Goal: Information Seeking & Learning: Find specific fact

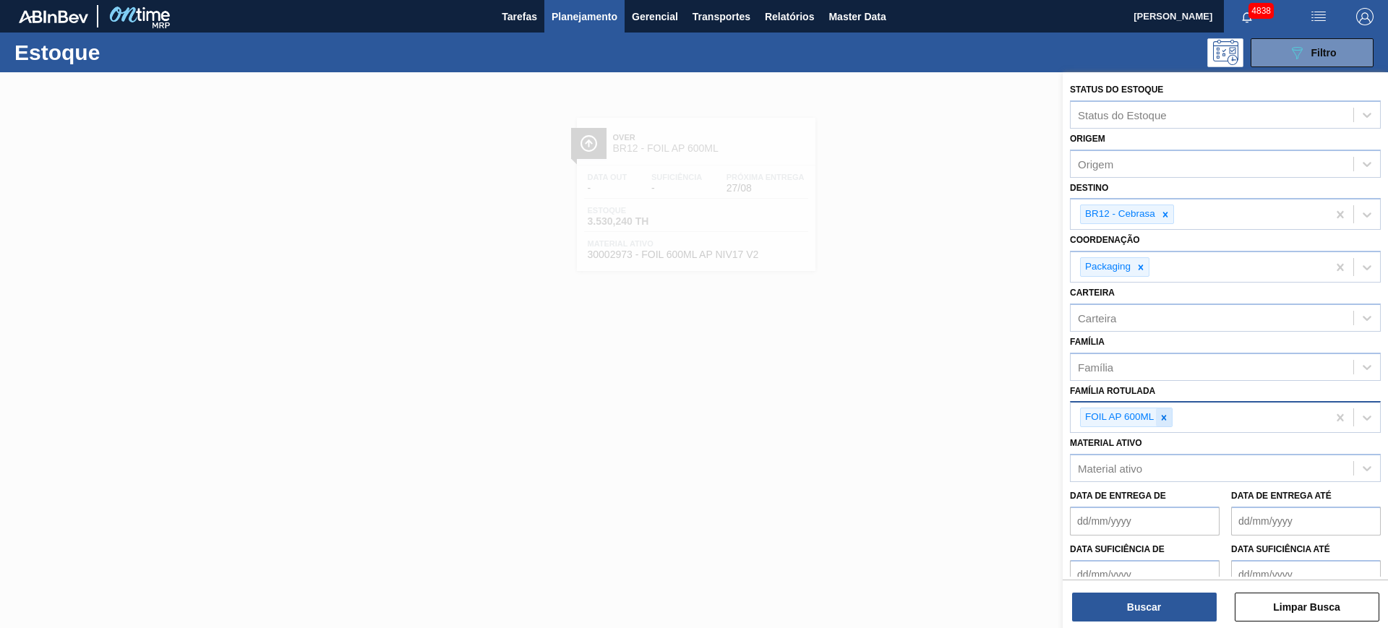
click at [1162, 415] on icon at bounding box center [1164, 418] width 10 height 10
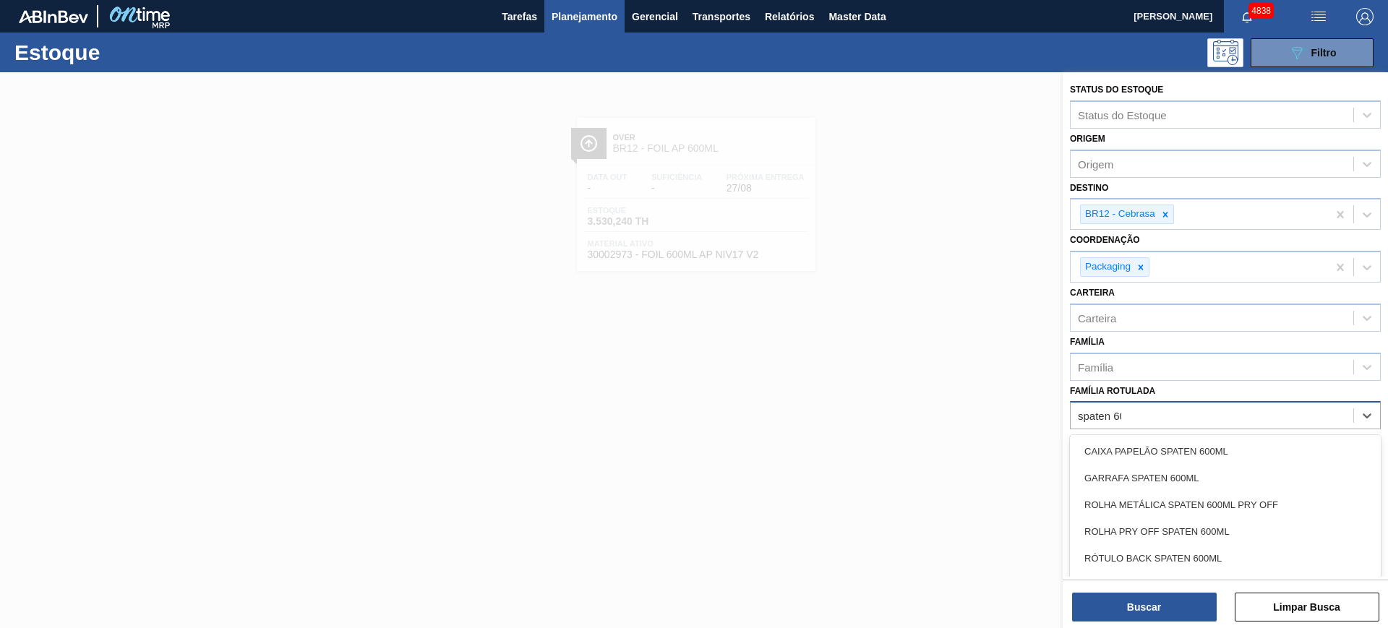
type Rotulada "spaten 600"
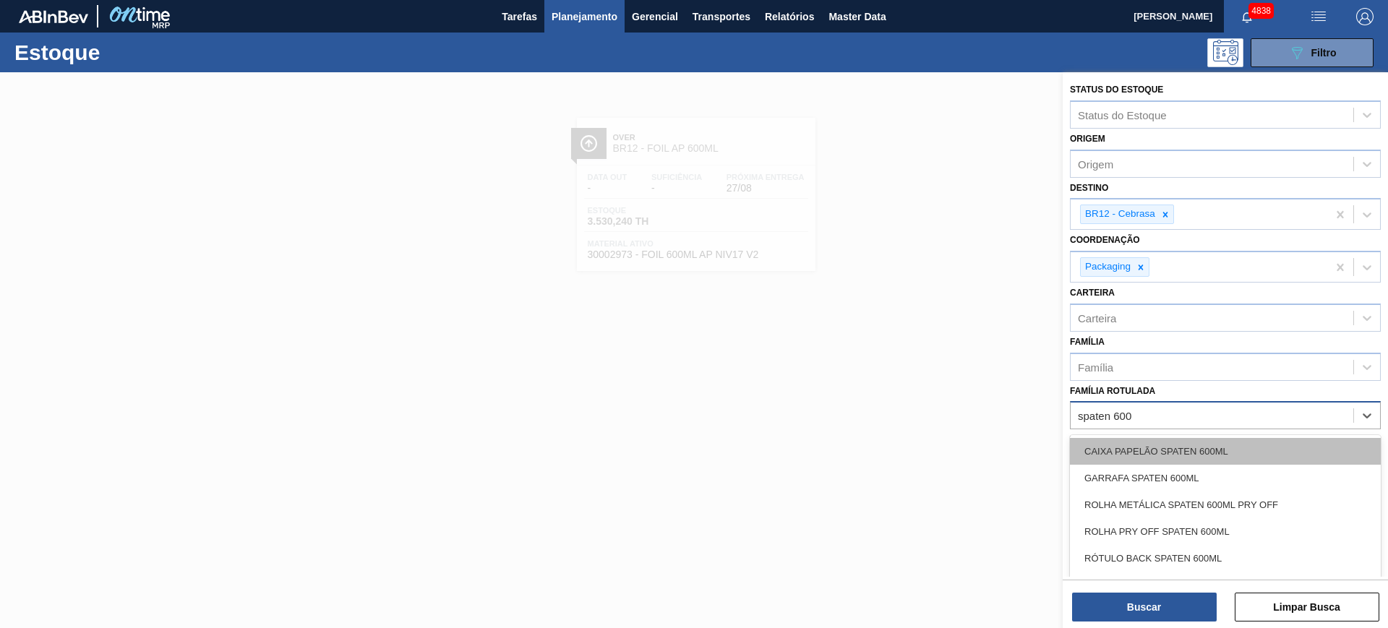
click at [1211, 448] on div "CAIXA PAPELÃO SPATEN 600ML" at bounding box center [1225, 451] width 311 height 27
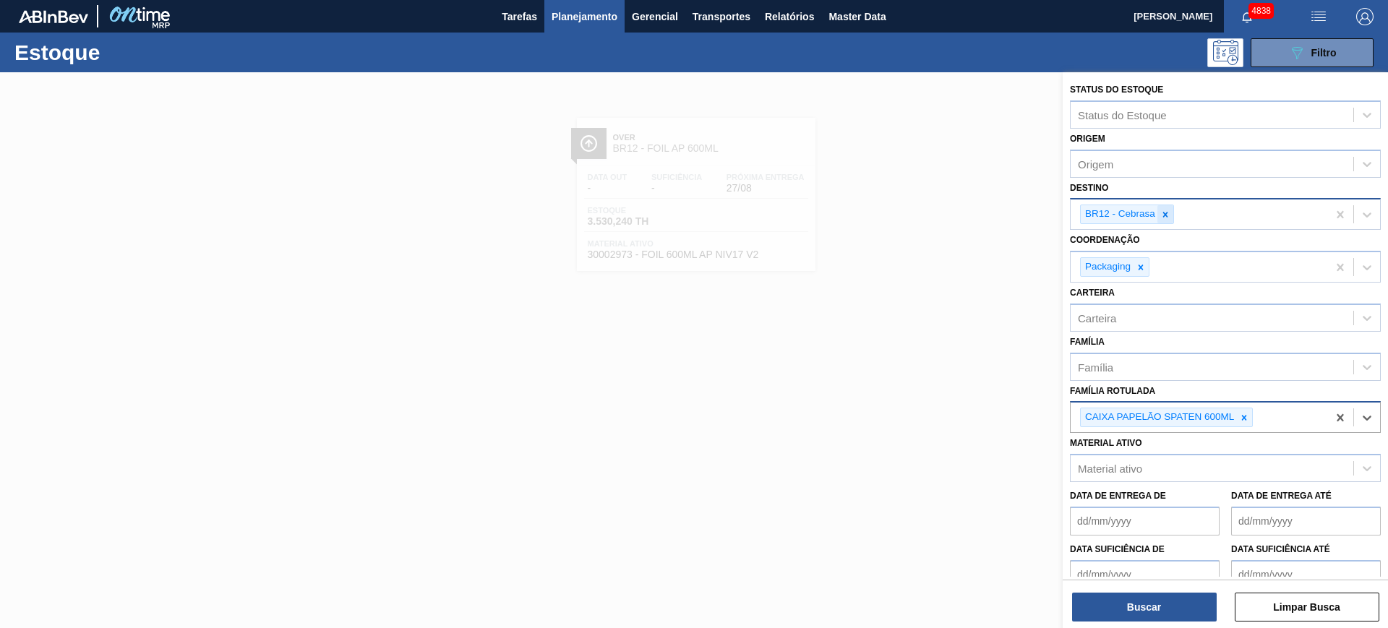
click at [1168, 217] on icon at bounding box center [1166, 215] width 10 height 10
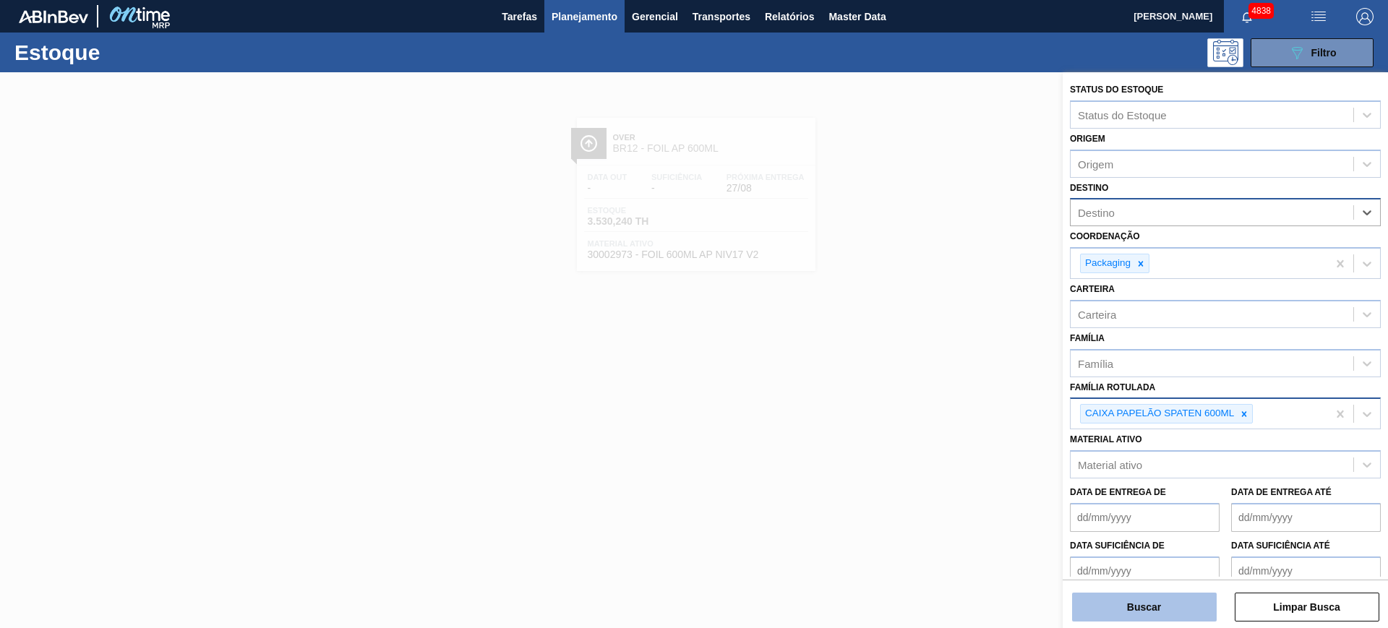
click at [1192, 602] on button "Buscar" at bounding box center [1144, 607] width 145 height 29
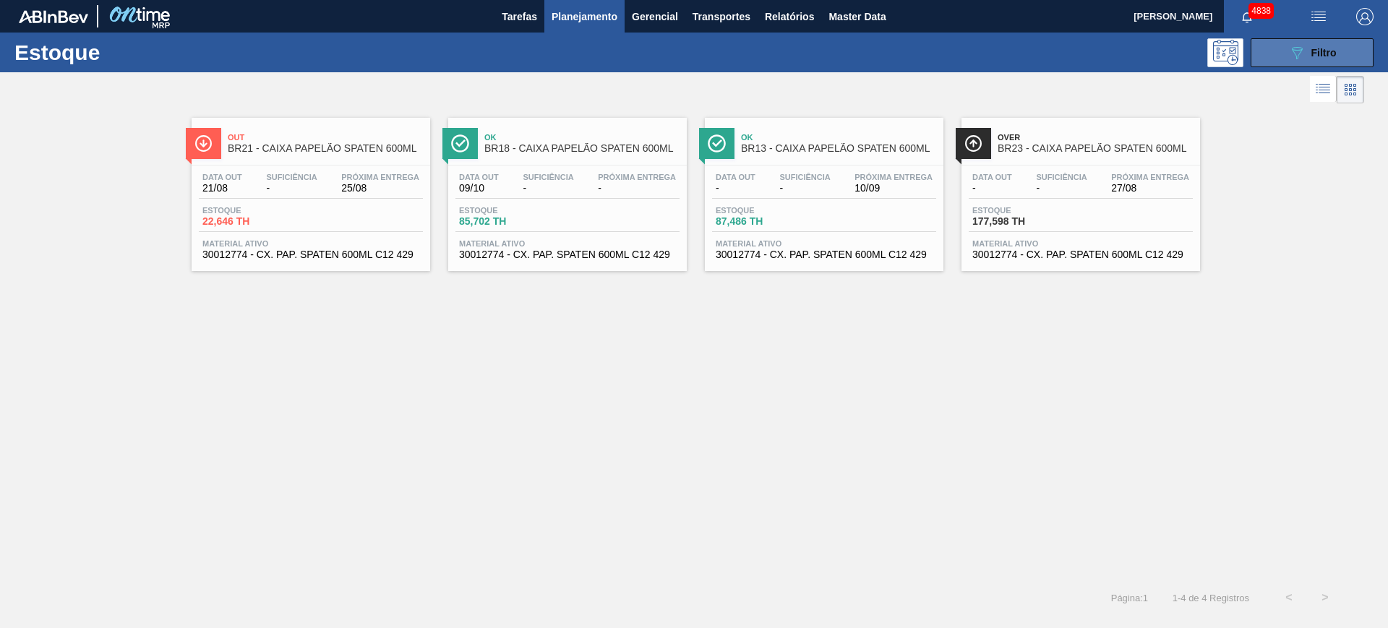
drag, startPoint x: 1298, startPoint y: 47, endPoint x: 1304, endPoint y: 54, distance: 9.3
click at [1299, 47] on icon "089F7B8B-B2A5-4AFE-B5C0-19BA573D28AC" at bounding box center [1297, 52] width 17 height 17
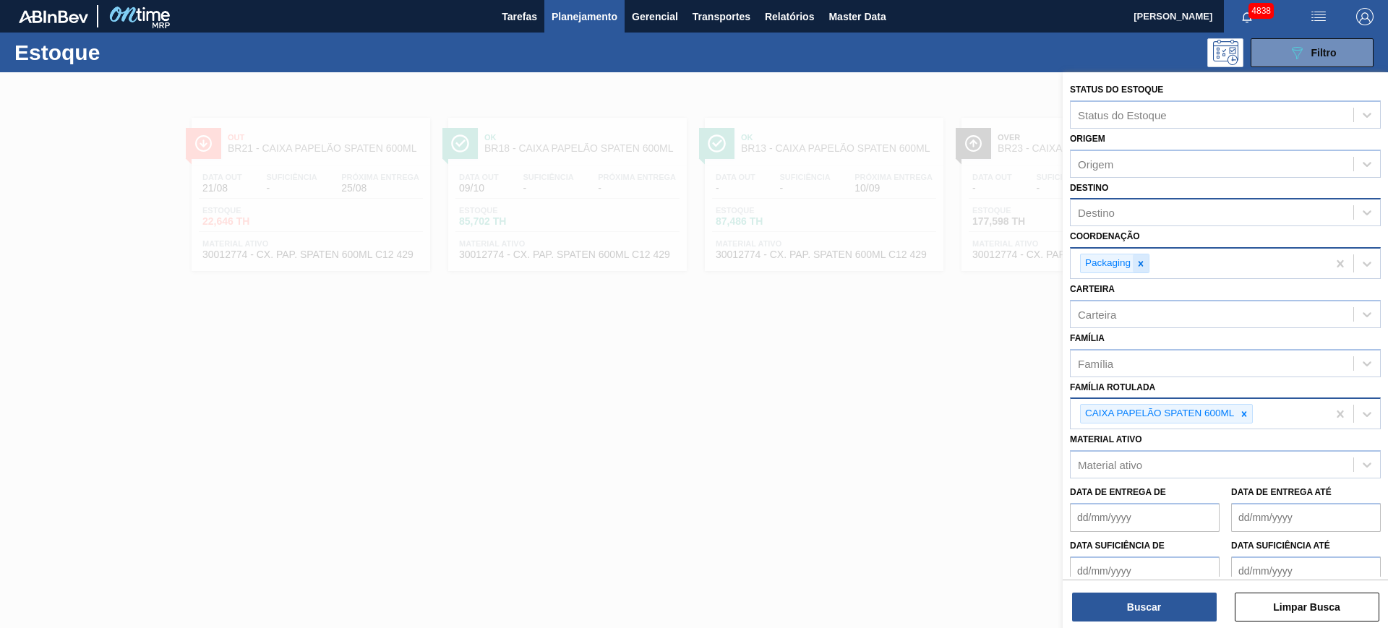
click at [1142, 265] on icon at bounding box center [1141, 263] width 5 height 5
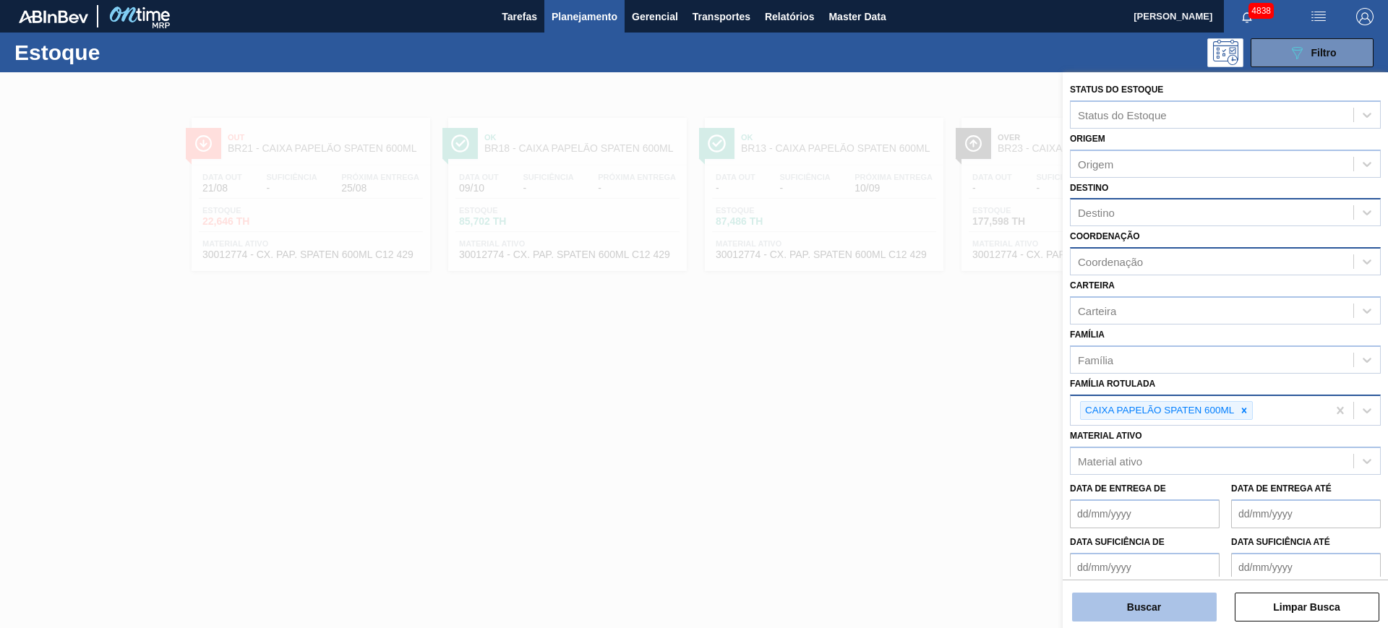
click at [1197, 610] on button "Buscar" at bounding box center [1144, 607] width 145 height 29
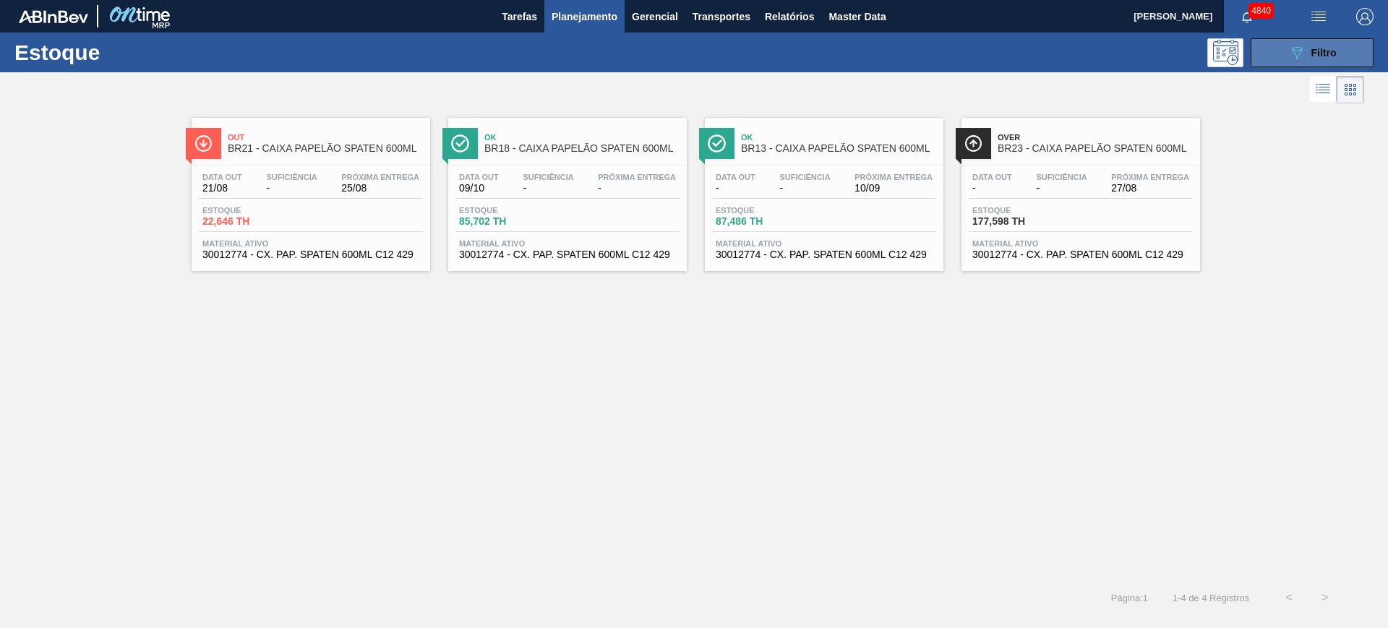
click at [1309, 54] on div "089F7B8B-B2A5-4AFE-B5C0-19BA573D28AC Filtro" at bounding box center [1313, 52] width 48 height 17
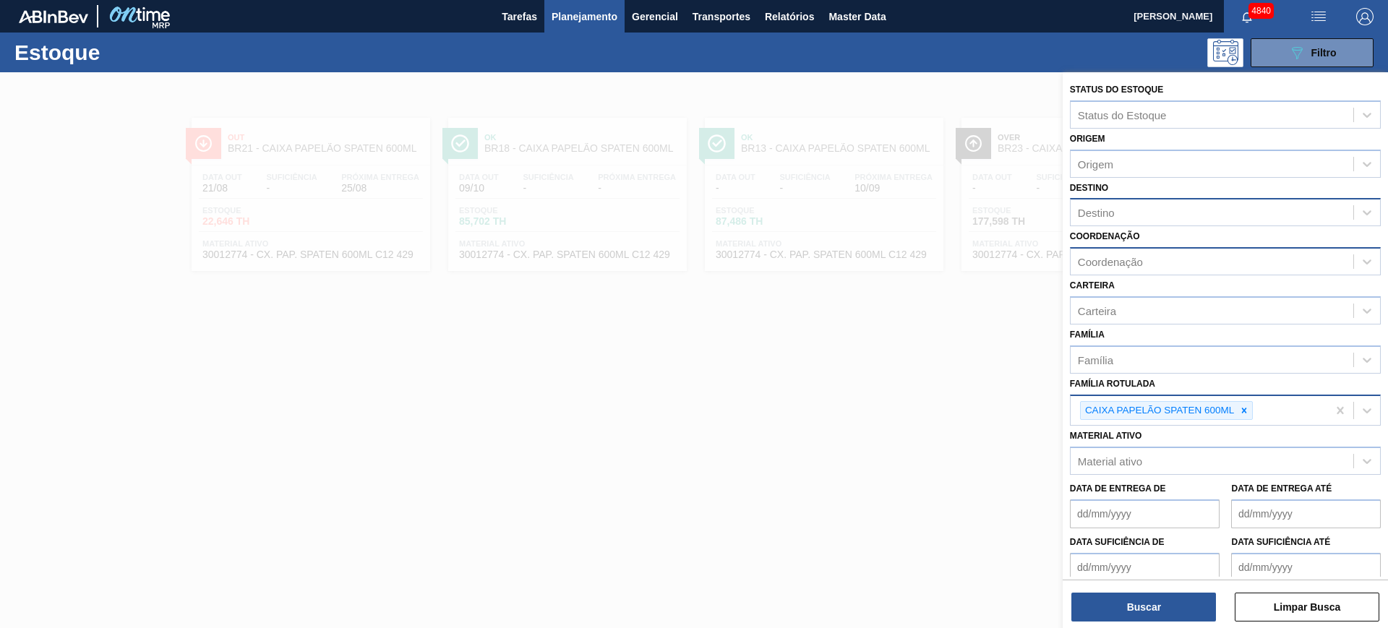
click at [884, 440] on div at bounding box center [694, 386] width 1388 height 628
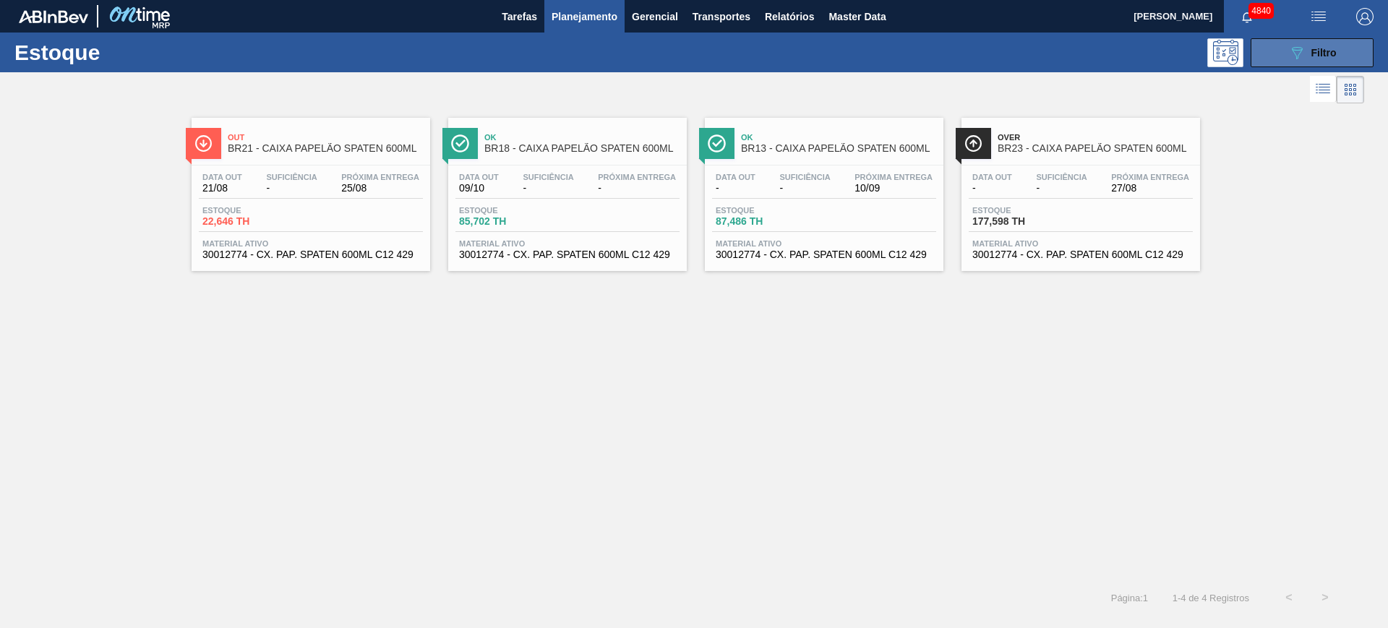
click at [1307, 54] on div "089F7B8B-B2A5-4AFE-B5C0-19BA573D28AC Filtro" at bounding box center [1313, 52] width 48 height 17
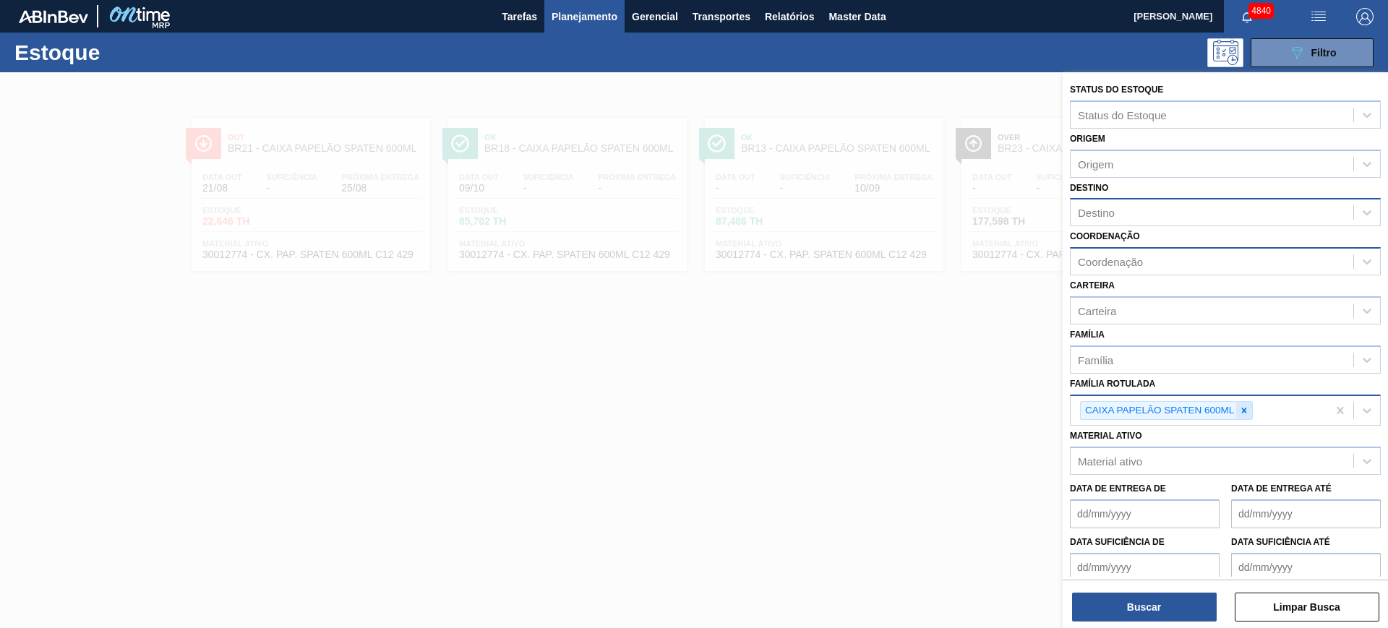
click at [1248, 416] on div at bounding box center [1244, 411] width 16 height 18
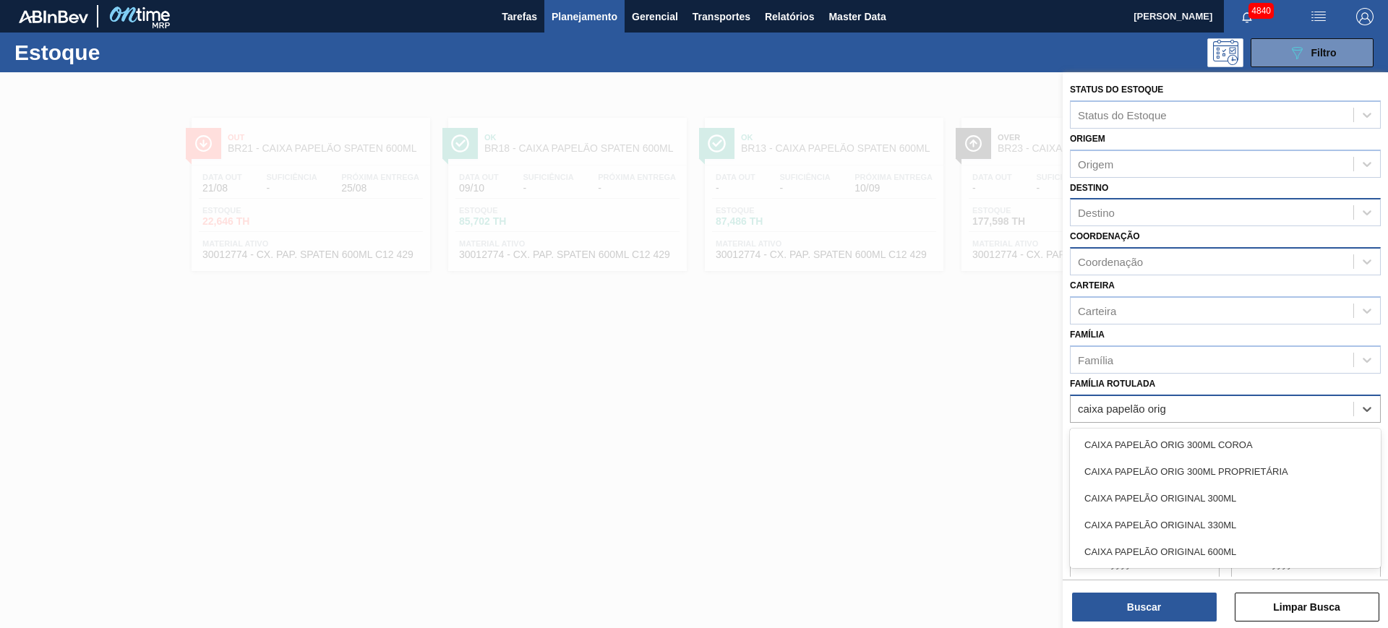
type Rotulada "caixa papelão orig"
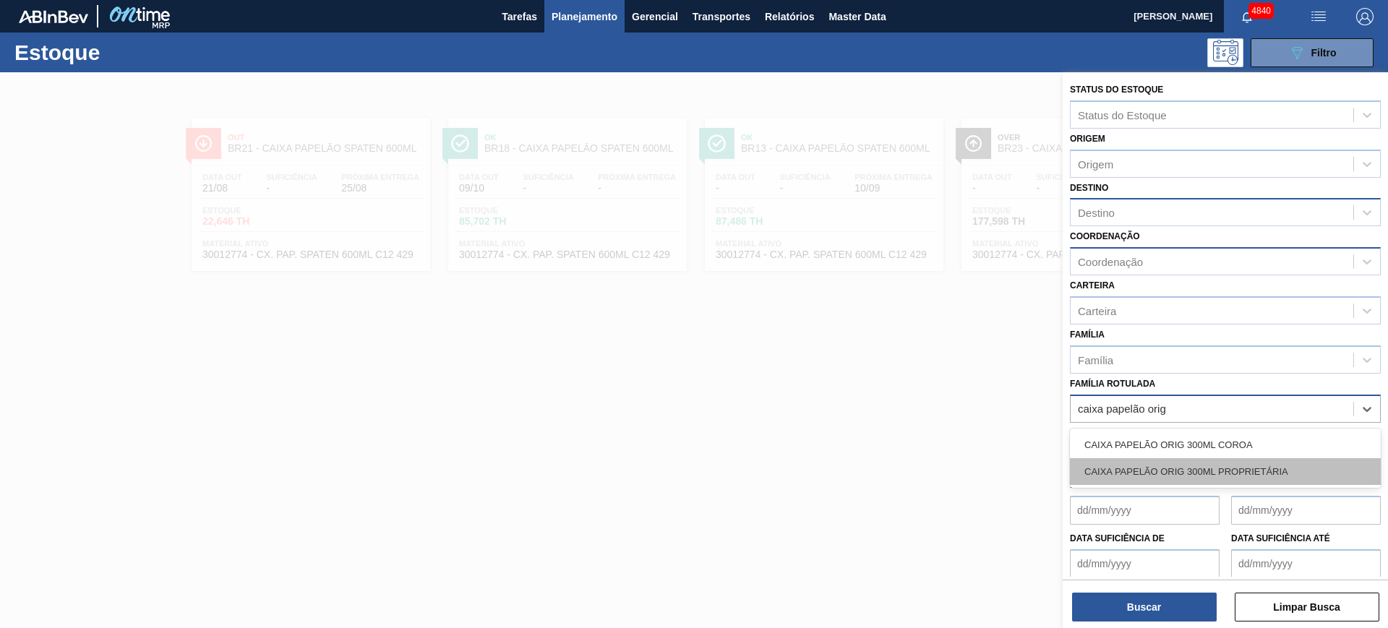
click at [1213, 467] on div "CAIXA PAPELÃO ORIG 300ML PROPRIETÁRIA" at bounding box center [1225, 471] width 311 height 27
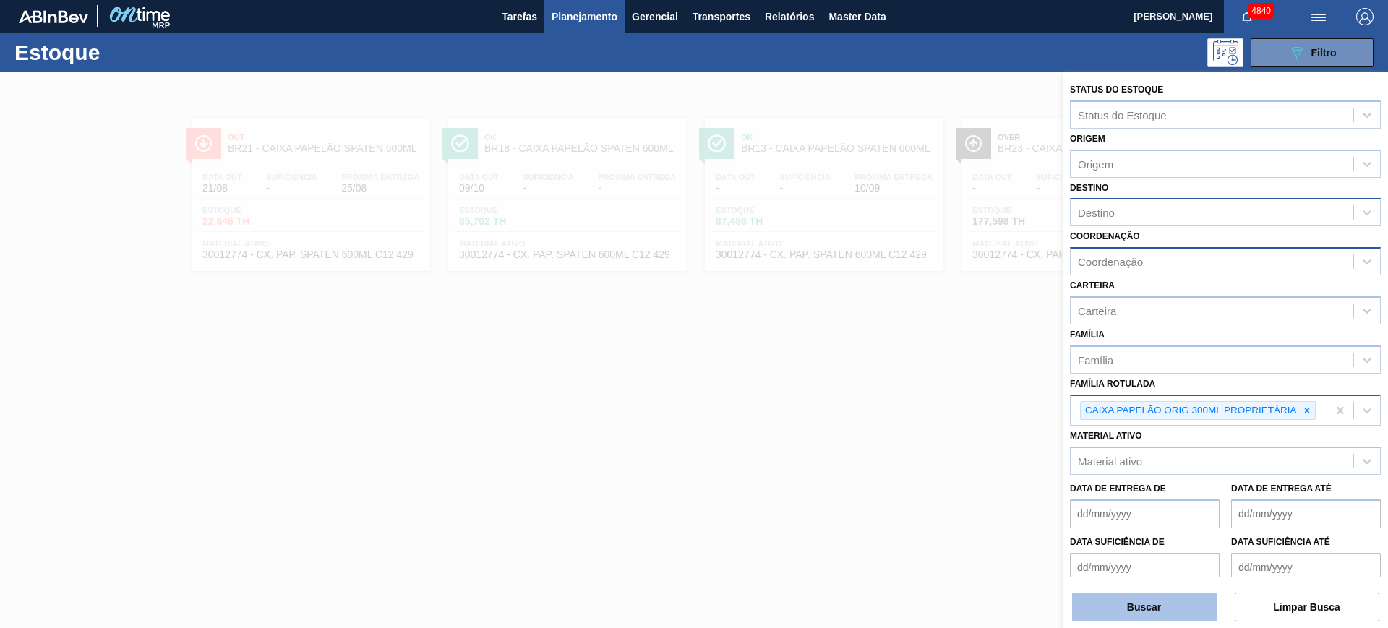
click at [1179, 605] on button "Buscar" at bounding box center [1144, 607] width 145 height 29
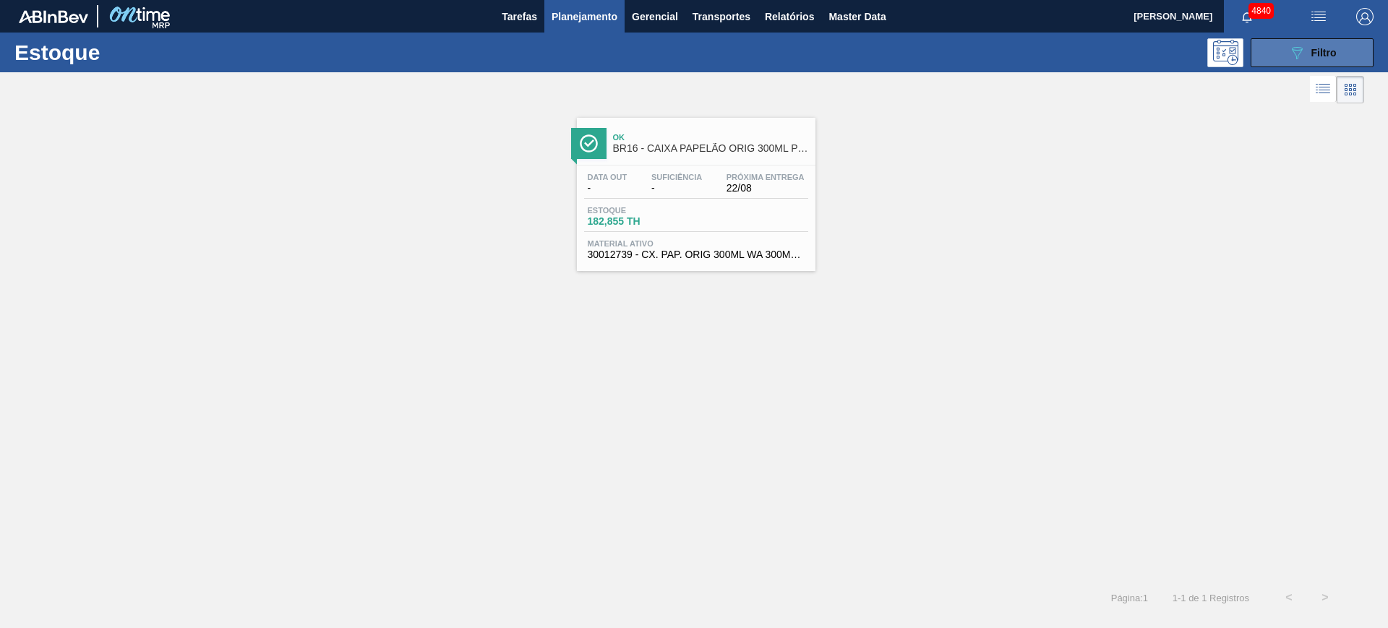
click at [1329, 60] on div "089F7B8B-B2A5-4AFE-B5C0-19BA573D28AC Filtro" at bounding box center [1313, 52] width 48 height 17
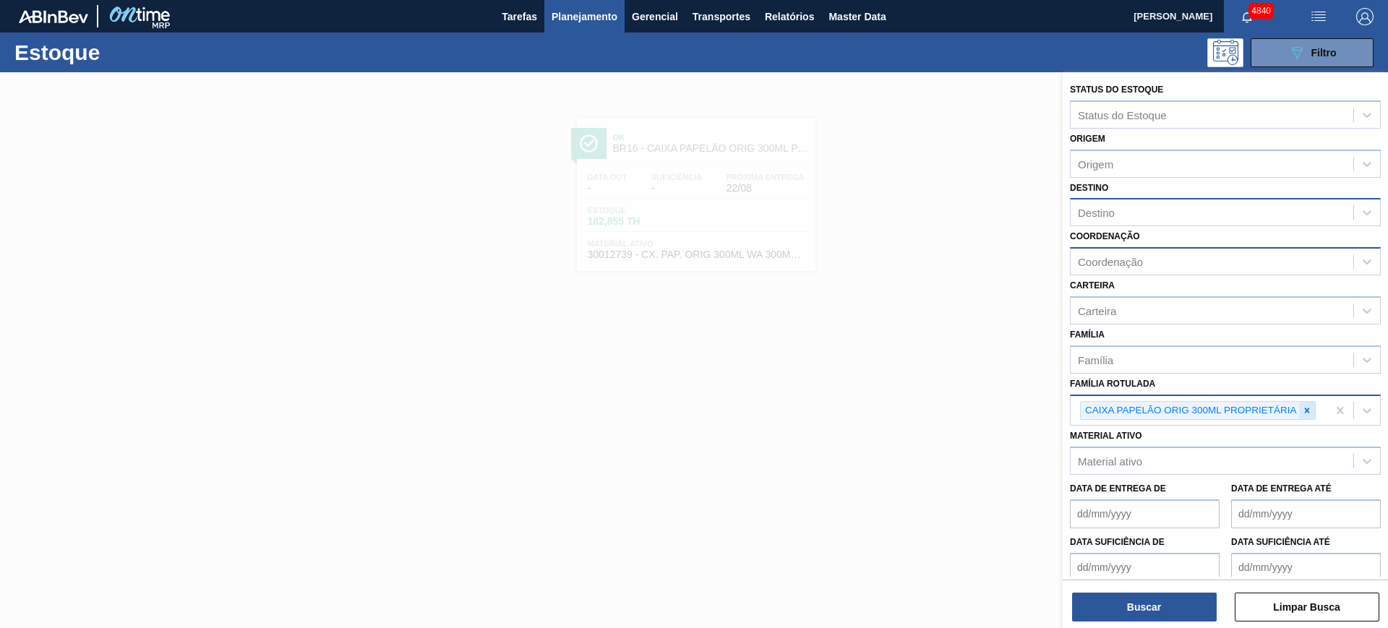
click at [1309, 413] on icon at bounding box center [1307, 411] width 10 height 10
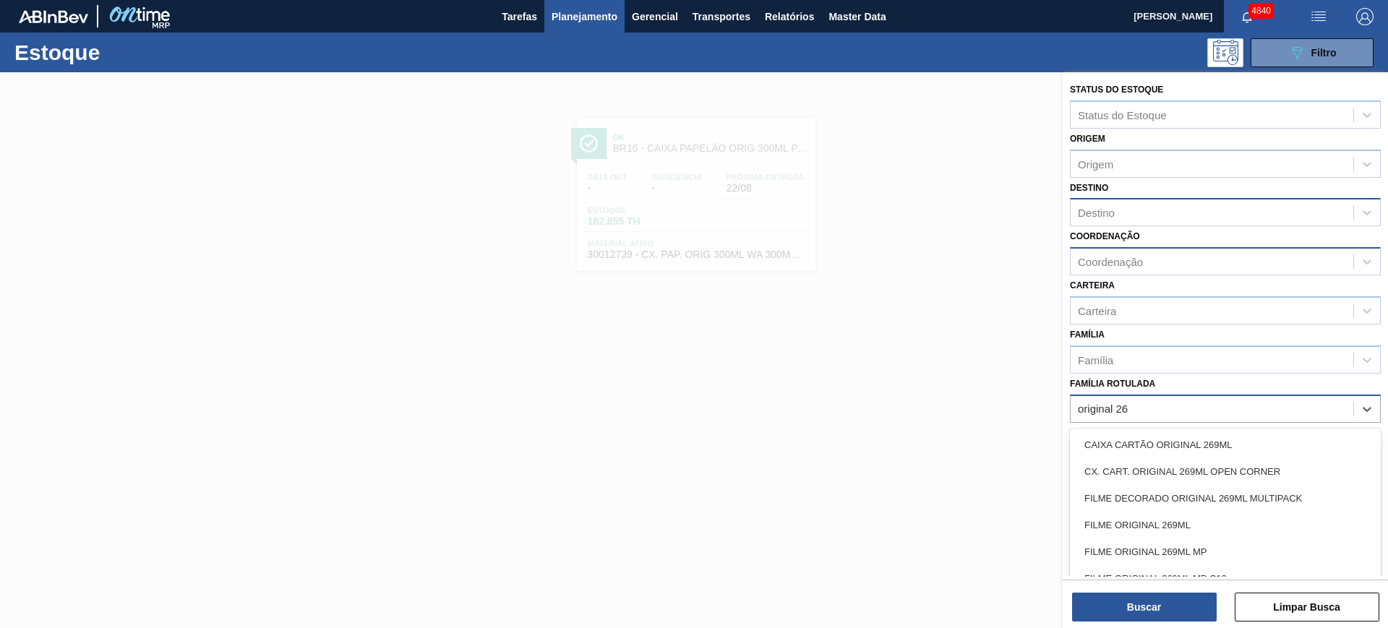
type Rotulada "original 269"
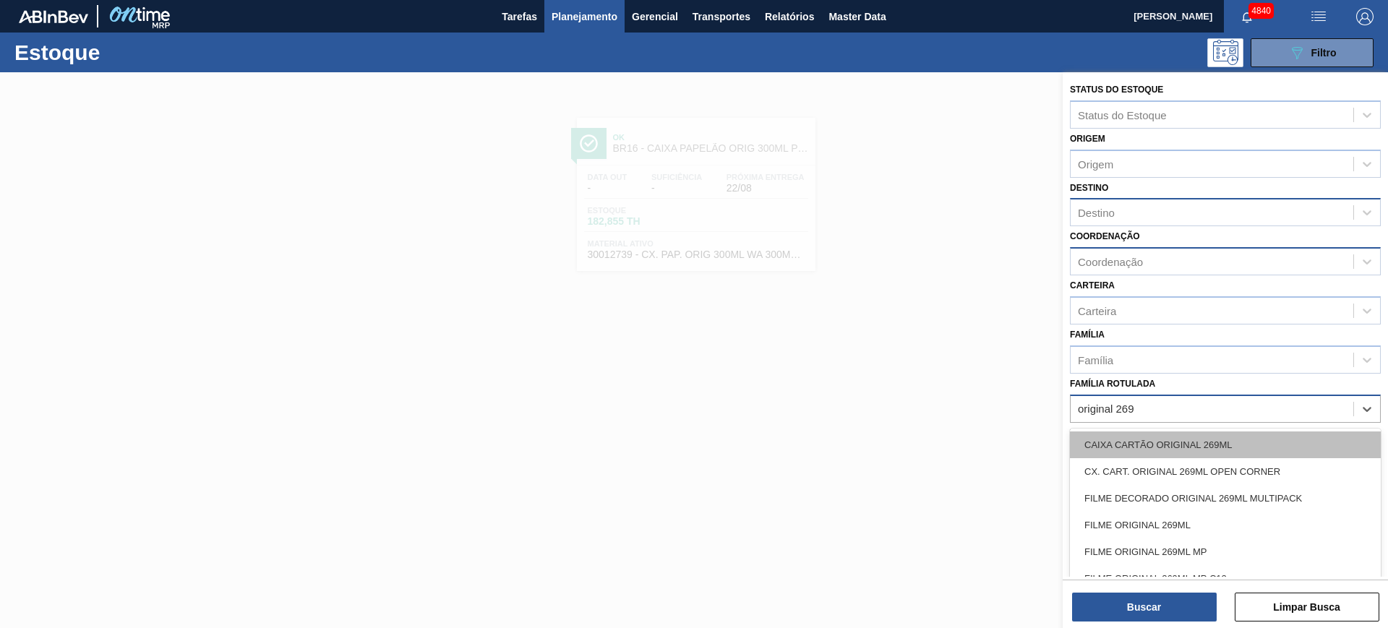
click at [1278, 432] on div "CAIXA CARTÃO ORIGINAL 269ML CX. CART. ORIGINAL 269ML OPEN CORNER FILME DECORADO…" at bounding box center [1225, 526] width 311 height 194
click at [1270, 443] on div "CAIXA CARTÃO ORIGINAL 269ML" at bounding box center [1225, 445] width 311 height 27
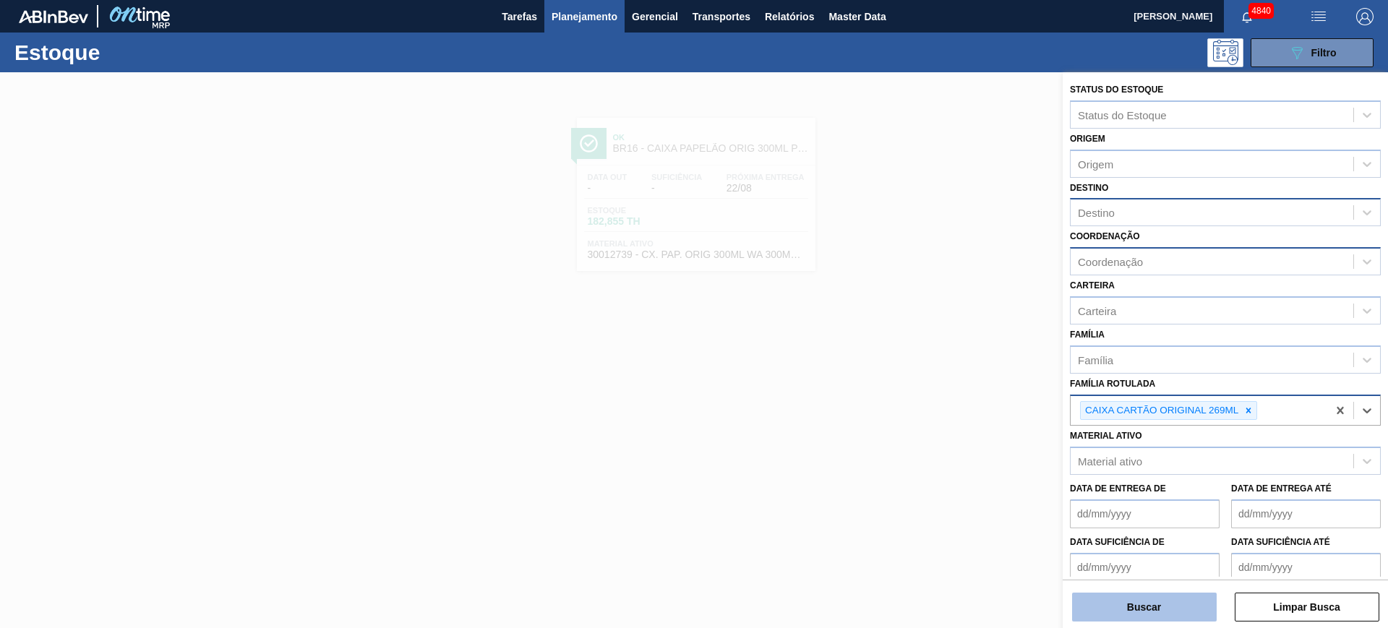
click at [1191, 615] on button "Buscar" at bounding box center [1144, 607] width 145 height 29
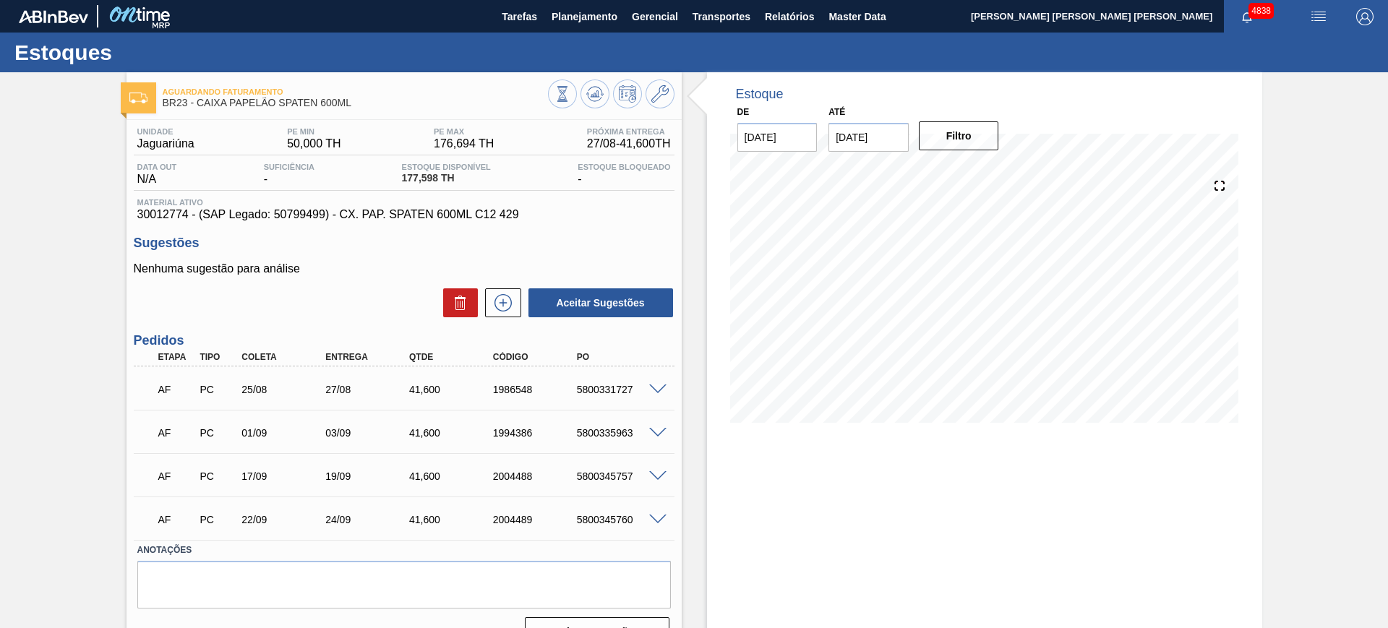
click at [659, 517] on span at bounding box center [657, 520] width 17 height 11
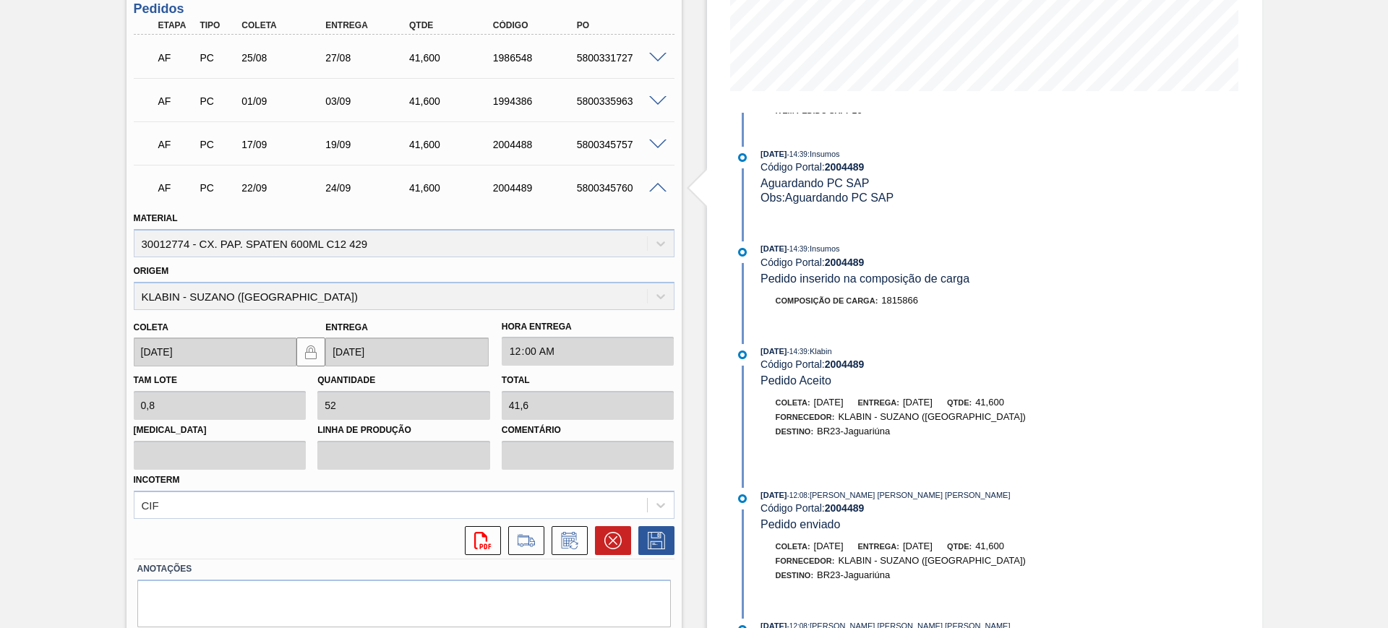
scroll to position [381, 0]
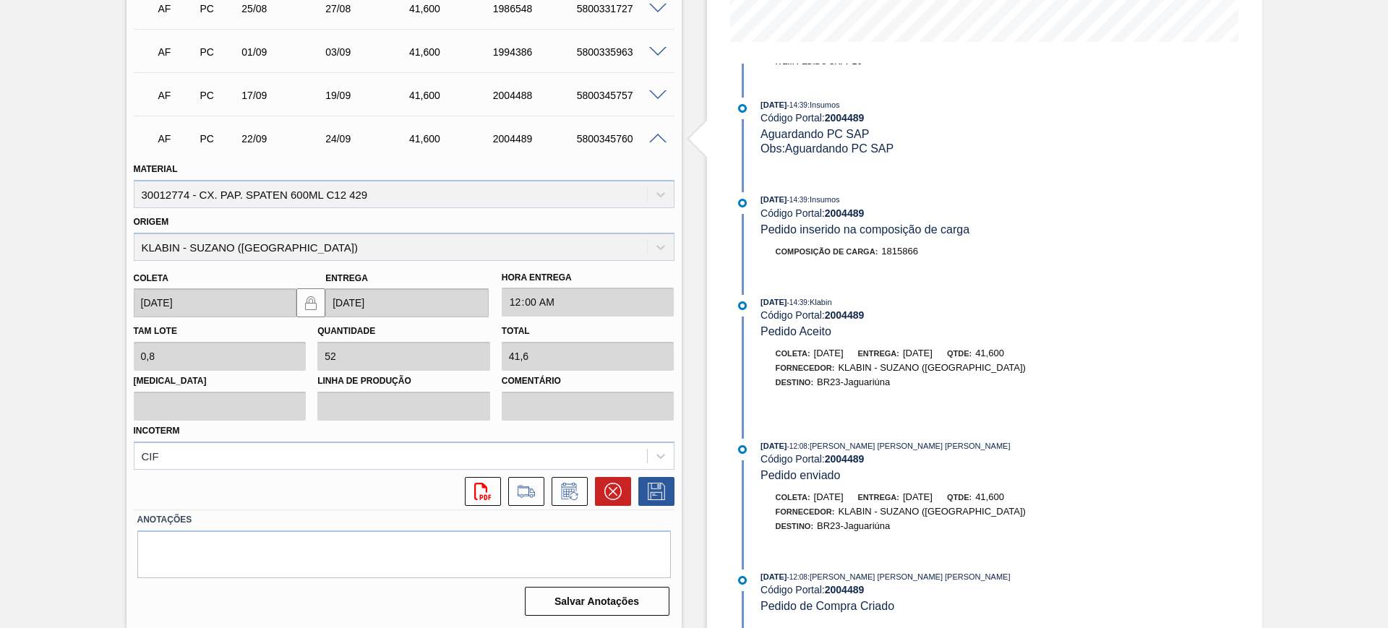
click at [654, 134] on span at bounding box center [657, 139] width 17 height 11
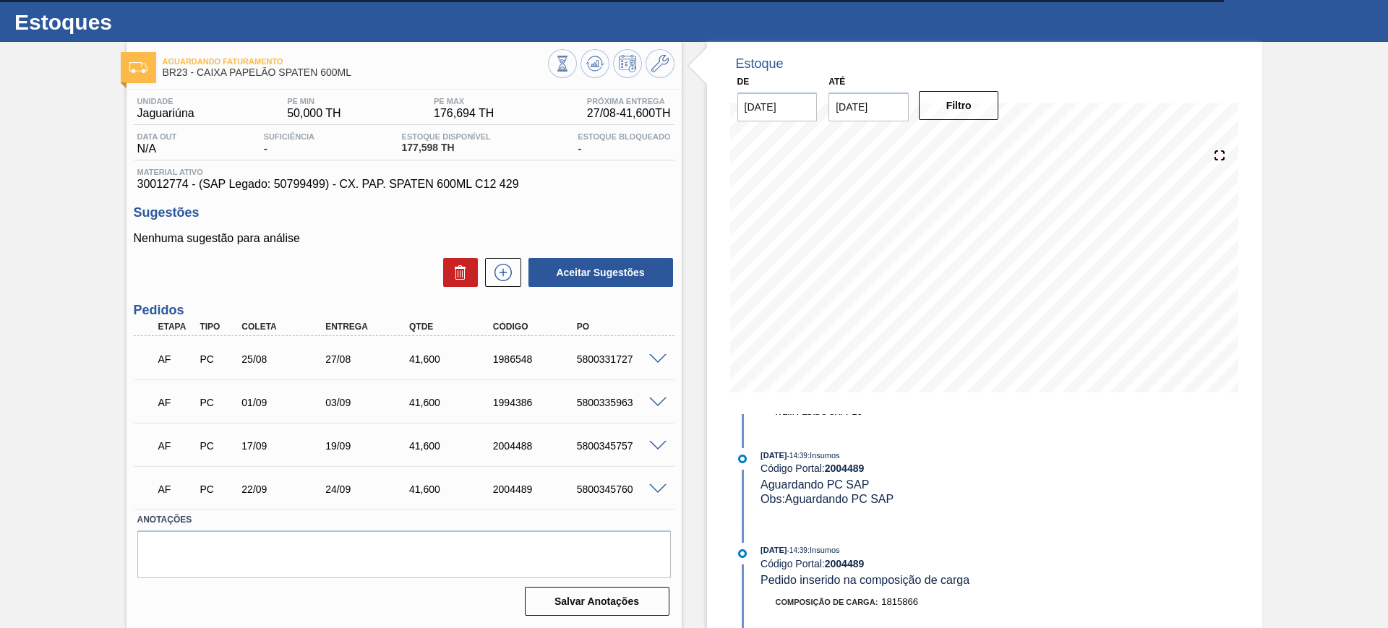
click at [655, 354] on span at bounding box center [657, 359] width 17 height 11
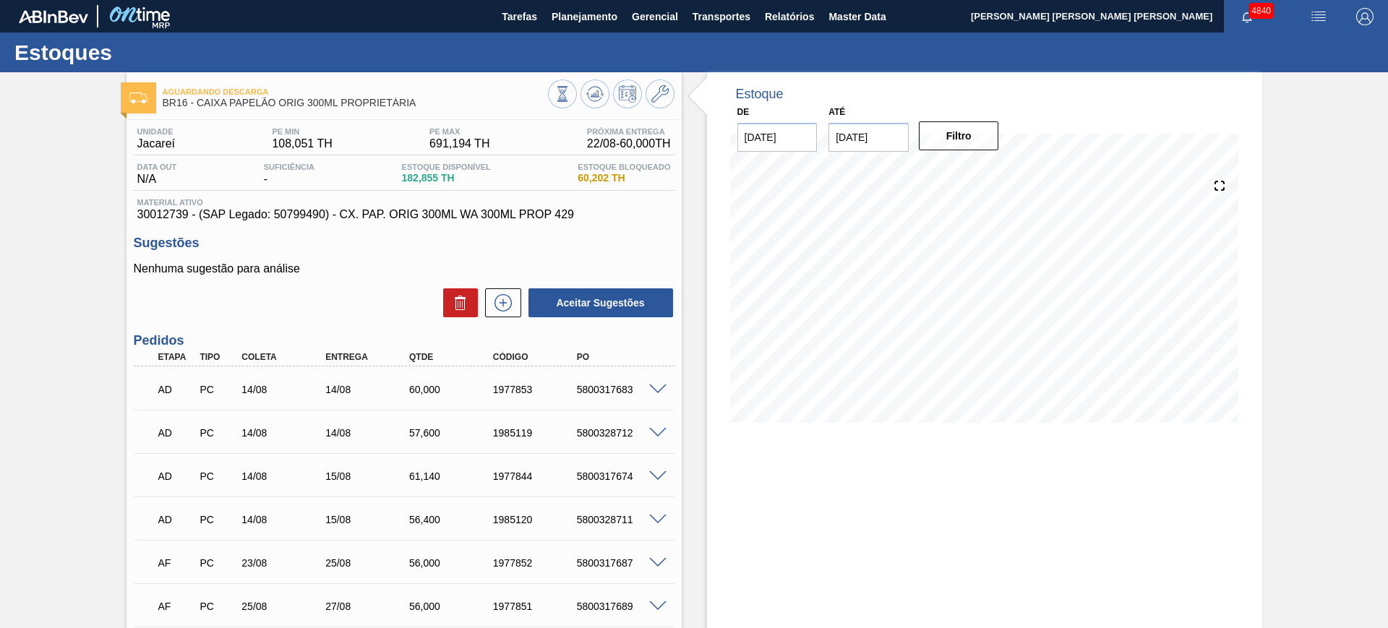
click at [177, 214] on span "30012739 - (SAP Legado: 50799490) - CX. PAP. ORIG 300ML WA 300ML PROP 429" at bounding box center [404, 214] width 534 height 13
copy span "30012739"
click at [600, 394] on div "5800317683" at bounding box center [620, 390] width 94 height 12
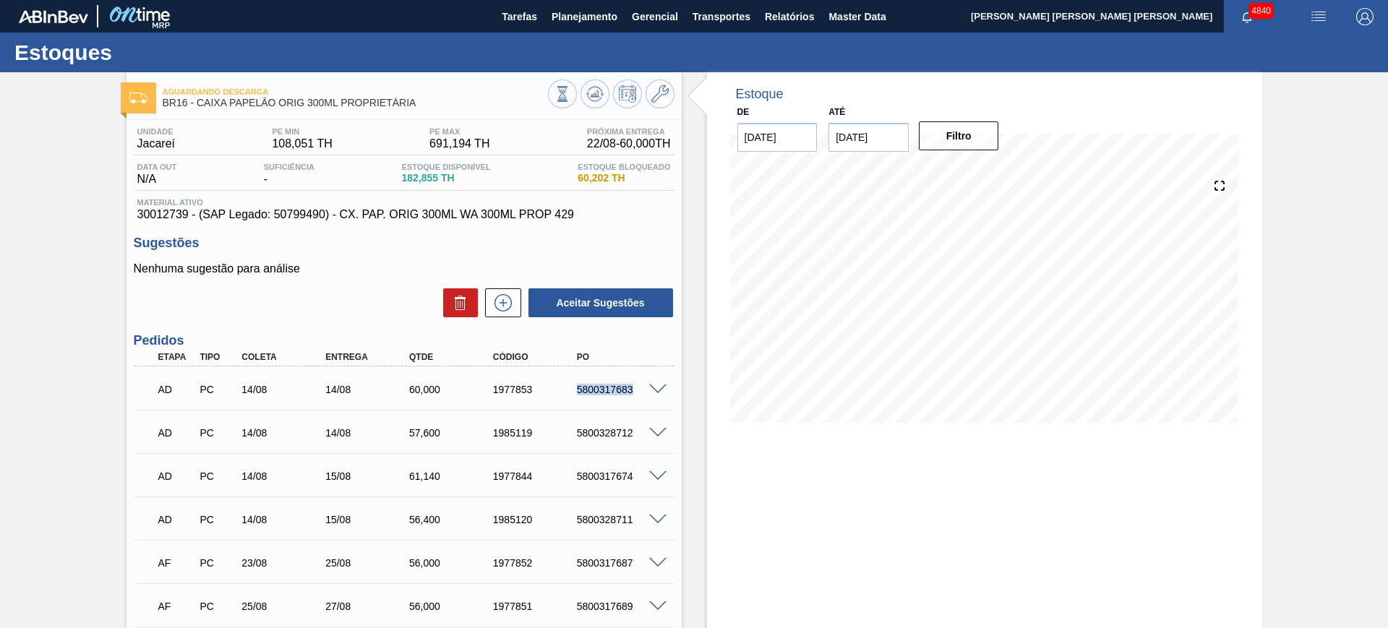
copy div "5800317683"
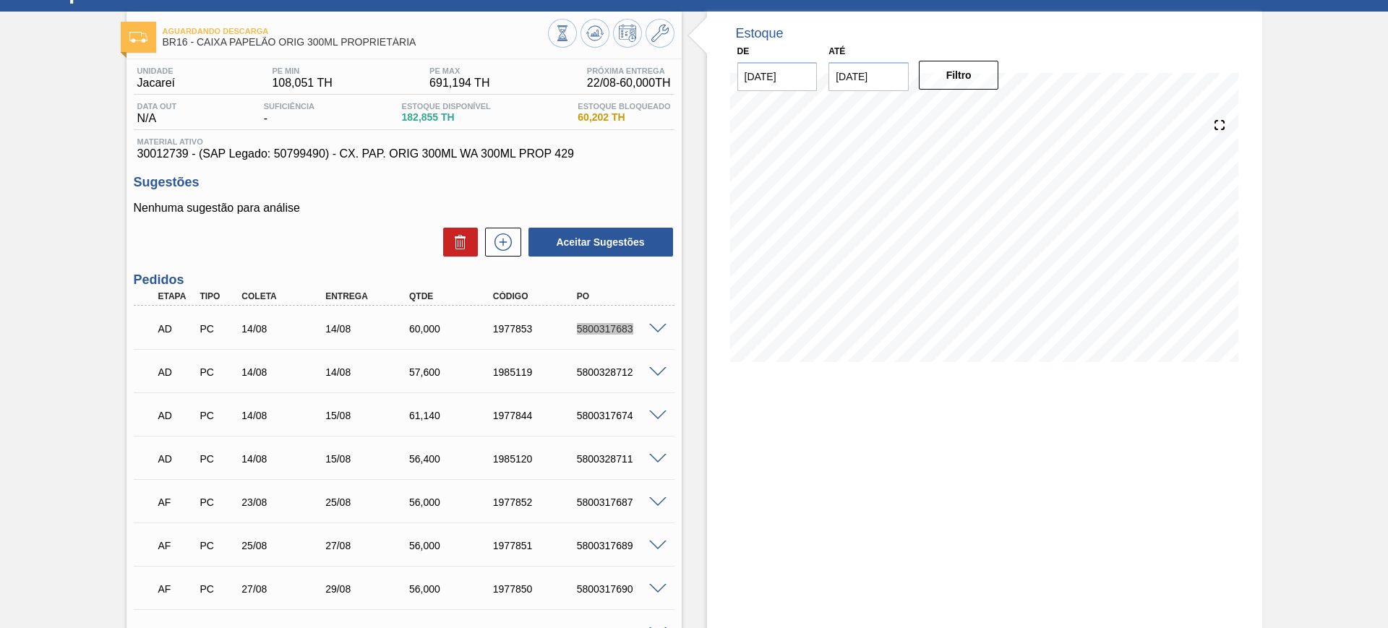
scroll to position [90, 0]
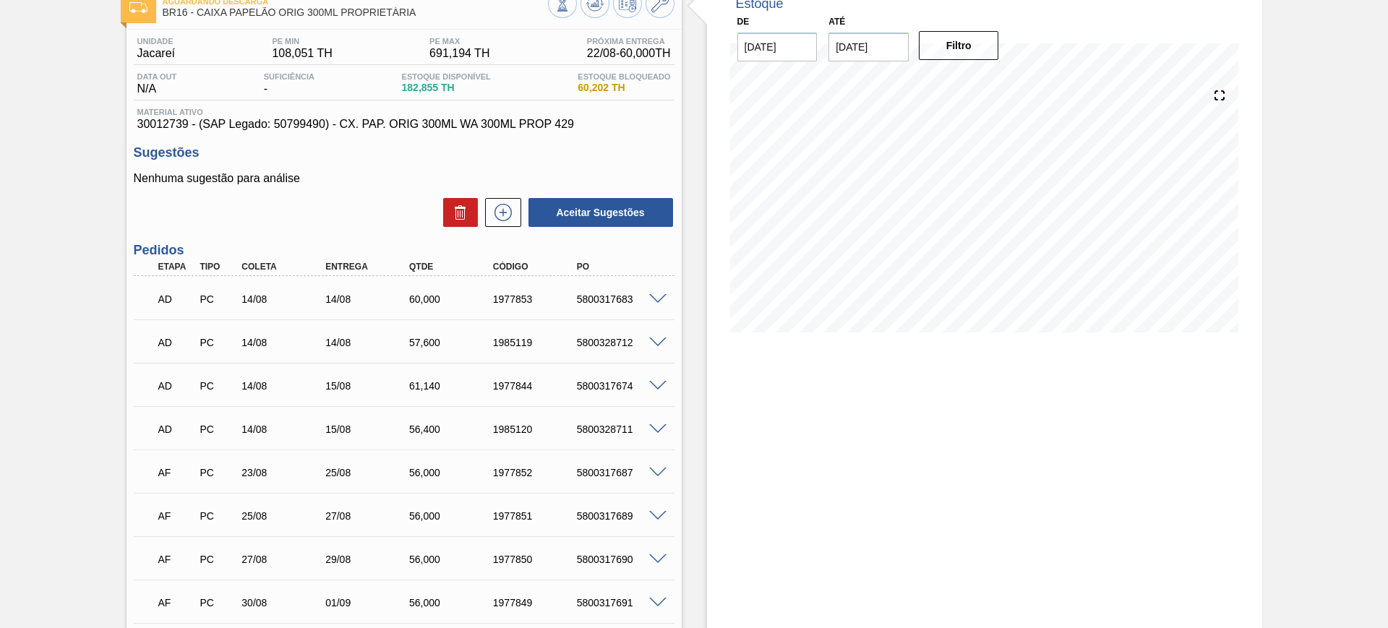
click at [654, 302] on span at bounding box center [657, 299] width 17 height 11
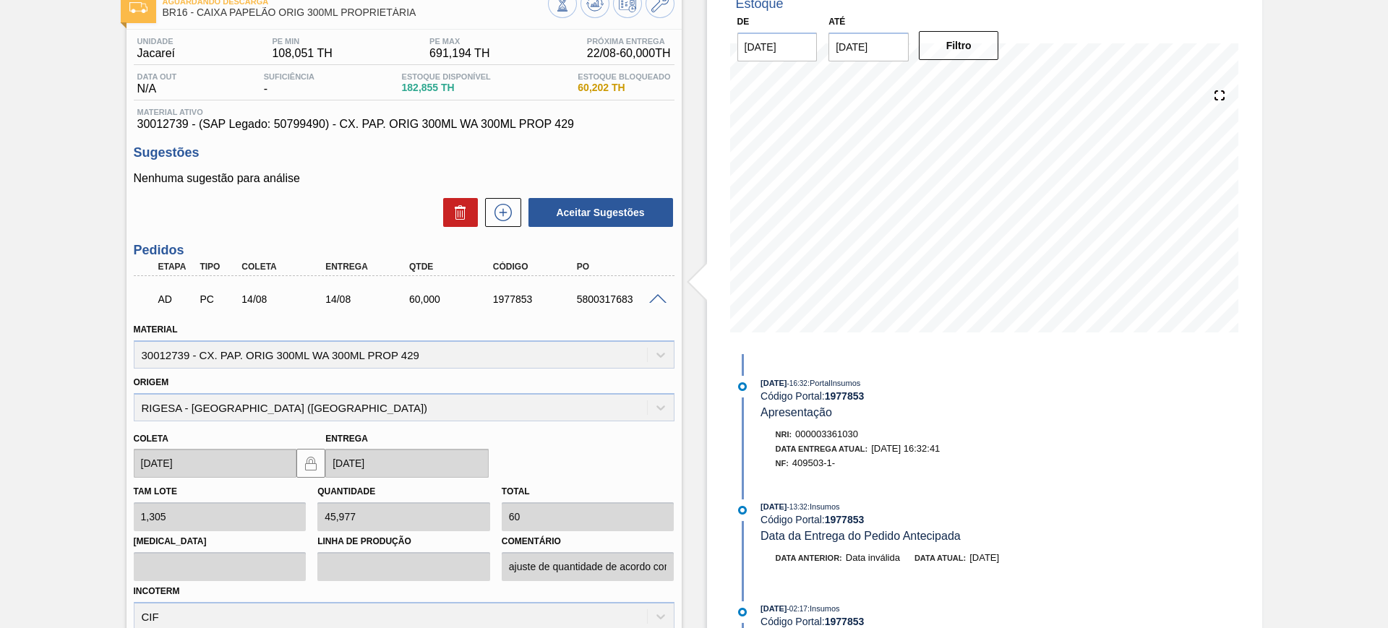
scroll to position [271, 0]
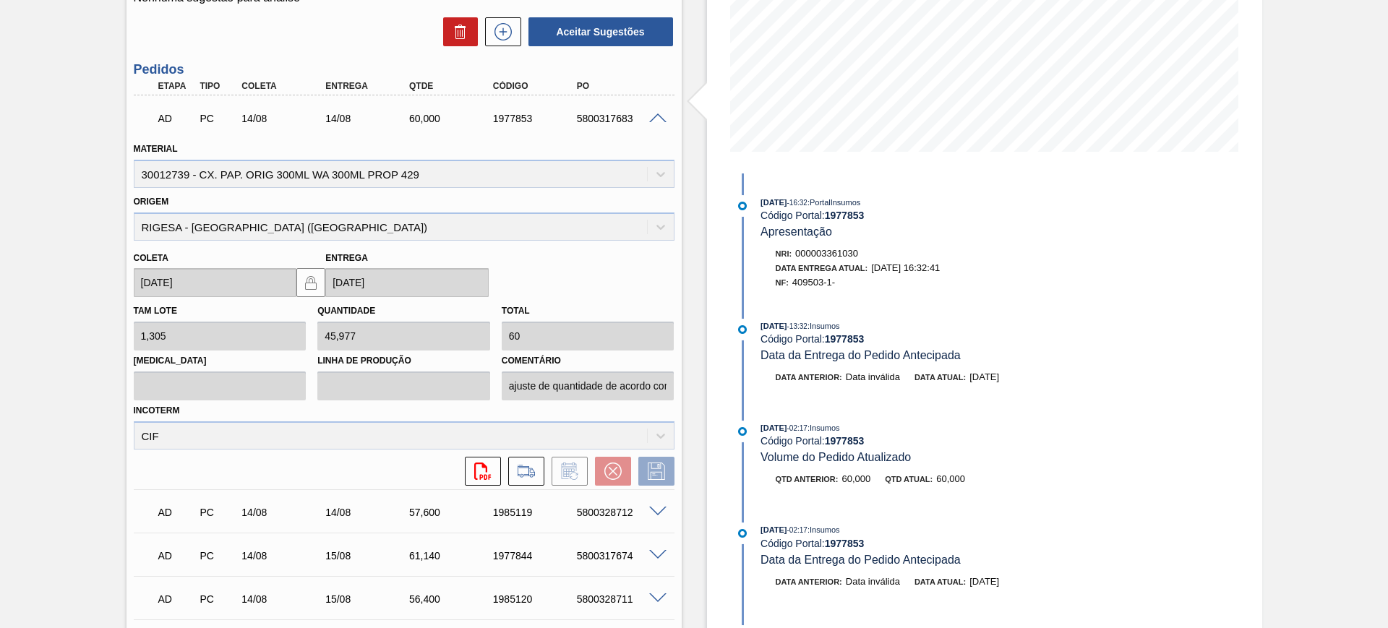
click at [662, 120] on span at bounding box center [657, 119] width 17 height 11
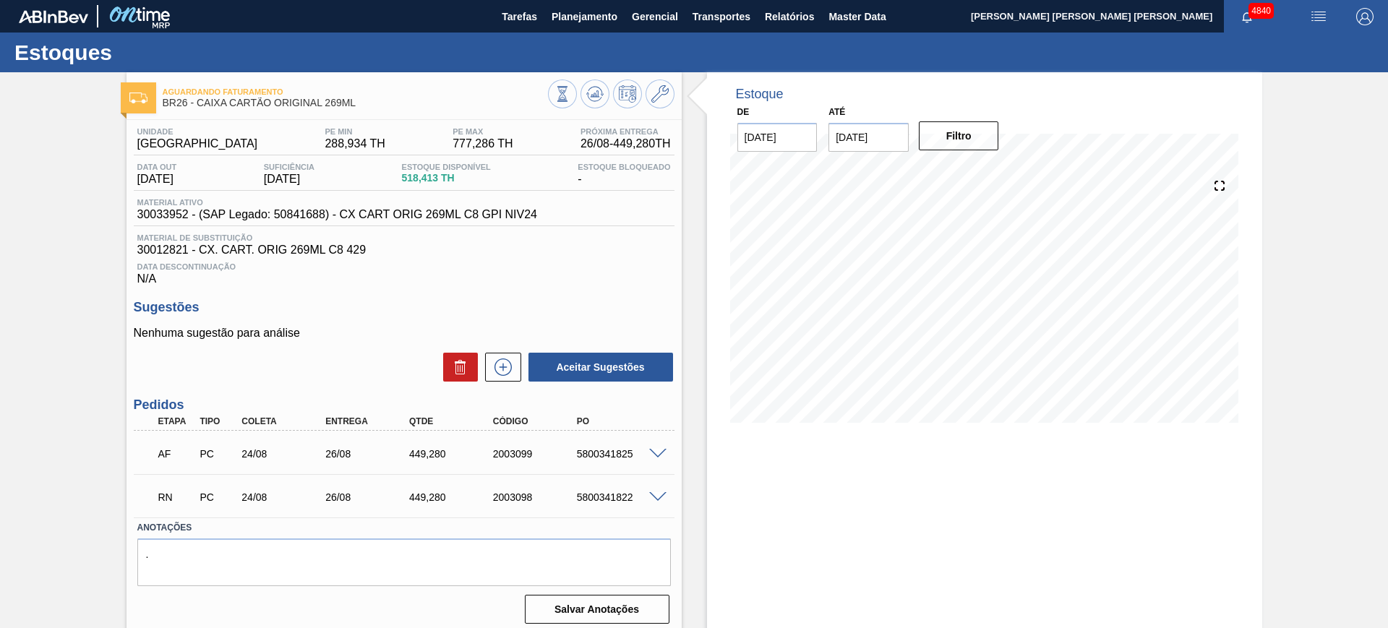
click at [657, 449] on span at bounding box center [657, 454] width 17 height 11
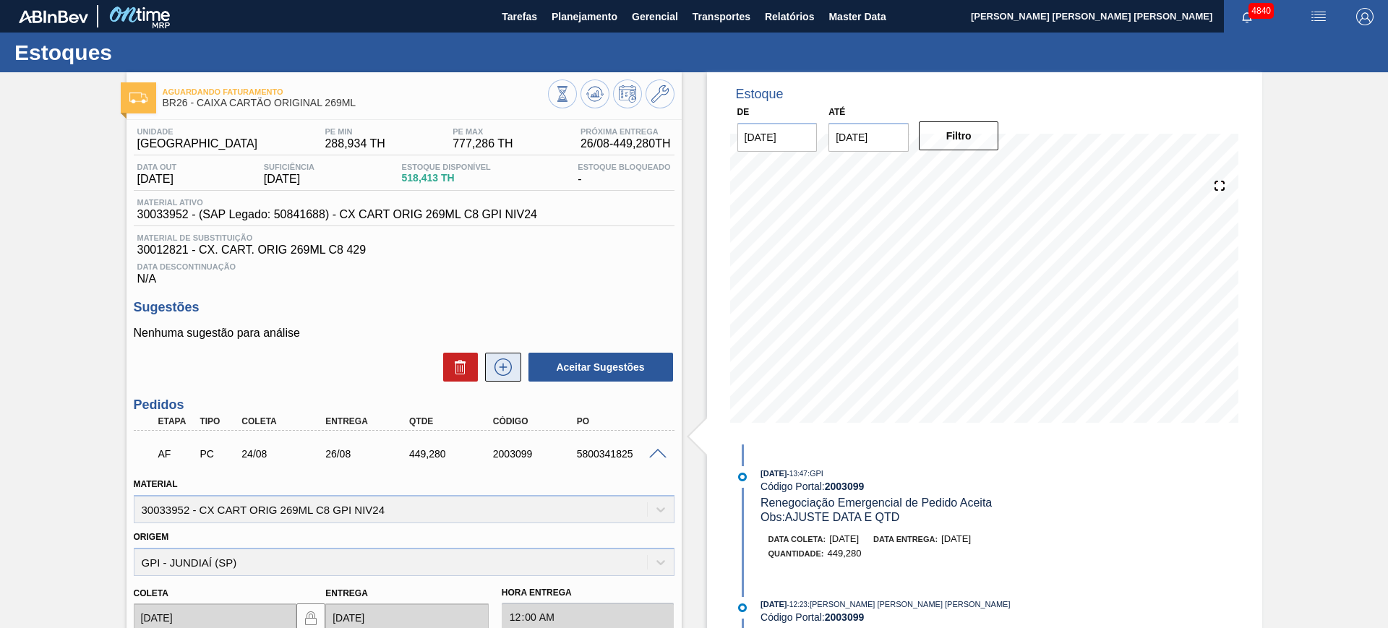
click at [505, 375] on icon at bounding box center [503, 367] width 17 height 17
